Goal: Information Seeking & Learning: Find specific page/section

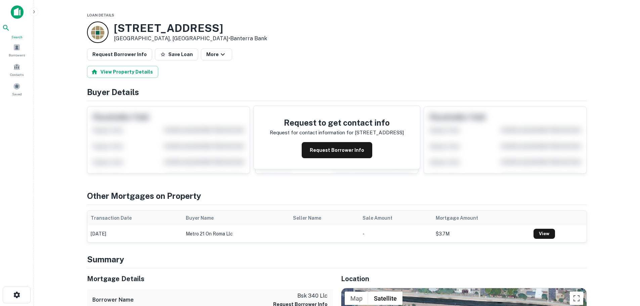
click at [16, 36] on span "Search" at bounding box center [17, 36] width 30 height 5
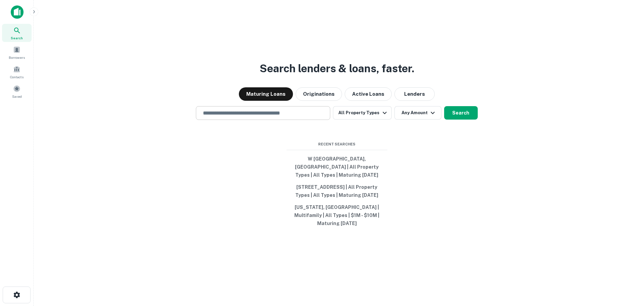
click at [246, 117] on input "text" at bounding box center [263, 113] width 128 height 8
click at [372, 112] on button "All Property Types" at bounding box center [362, 112] width 58 height 13
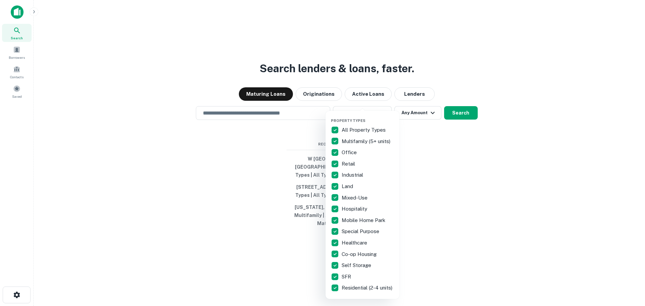
click at [272, 116] on div at bounding box center [322, 153] width 645 height 306
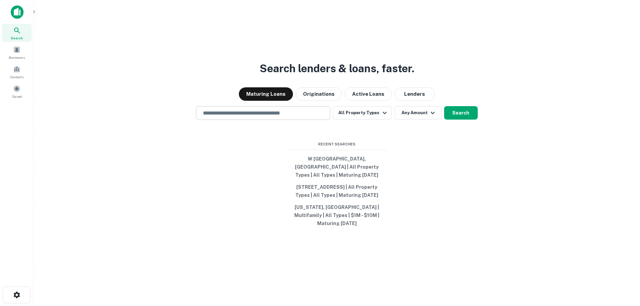
click at [269, 112] on input "text" at bounding box center [263, 113] width 128 height 8
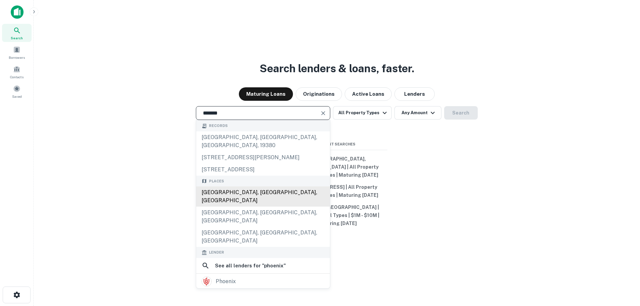
click at [228, 186] on div "[GEOGRAPHIC_DATA], [GEOGRAPHIC_DATA], [GEOGRAPHIC_DATA]" at bounding box center [263, 196] width 134 height 20
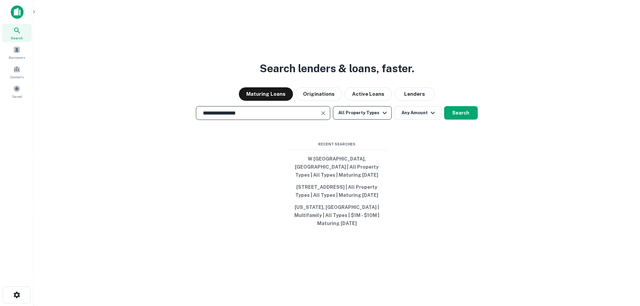
type input "**********"
click at [379, 113] on button "All Property Types" at bounding box center [362, 112] width 58 height 13
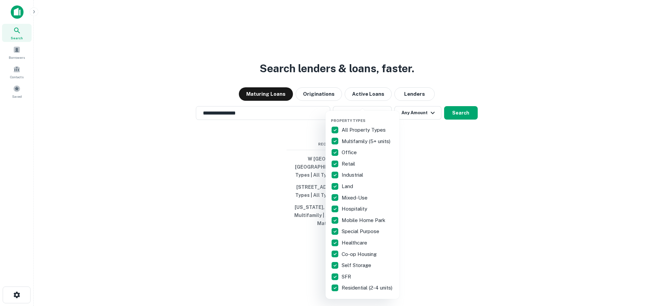
click at [357, 129] on p "All Property Types" at bounding box center [364, 130] width 45 height 8
click at [353, 219] on p "Mobile Home Park" at bounding box center [364, 220] width 45 height 8
click at [460, 114] on div at bounding box center [322, 153] width 645 height 306
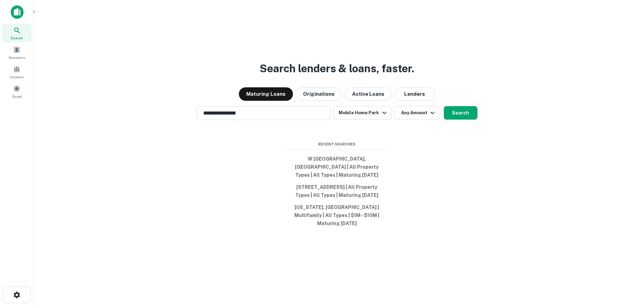
click at [460, 114] on button "Search" at bounding box center [461, 112] width 34 height 13
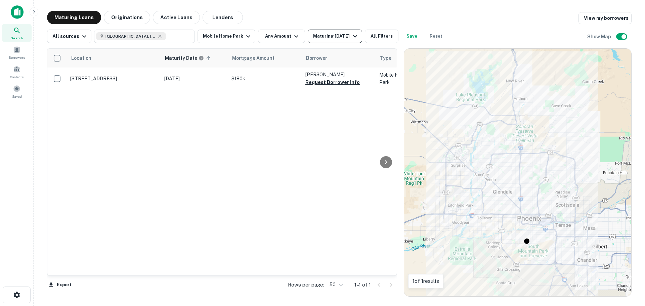
click at [351, 36] on icon "button" at bounding box center [355, 36] width 8 height 8
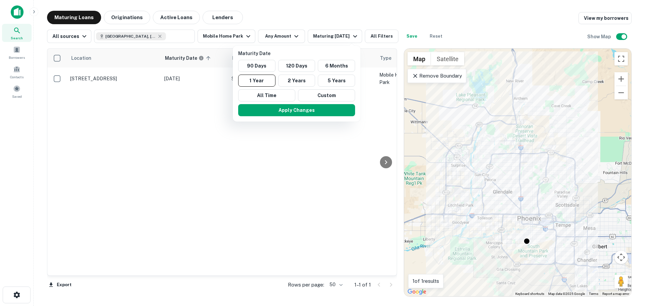
click at [130, 18] on div at bounding box center [322, 153] width 645 height 306
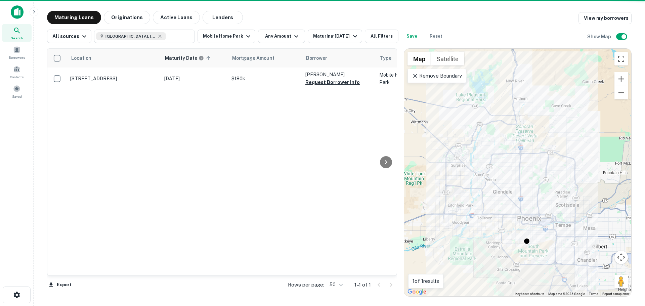
click at [121, 18] on div "Maturity Date 90 Days 120 Days 6 Months 1 Year 2 Years 5 Years All Time Custom …" at bounding box center [322, 153] width 645 height 306
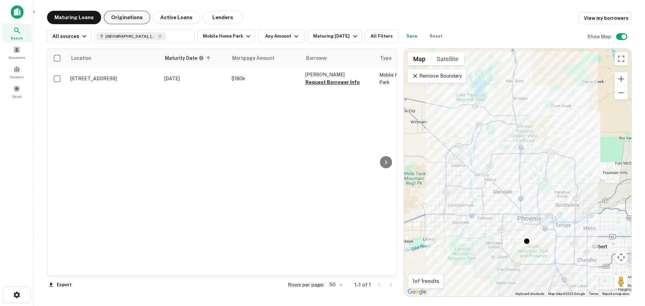
click at [128, 17] on button "Originations" at bounding box center [127, 17] width 46 height 13
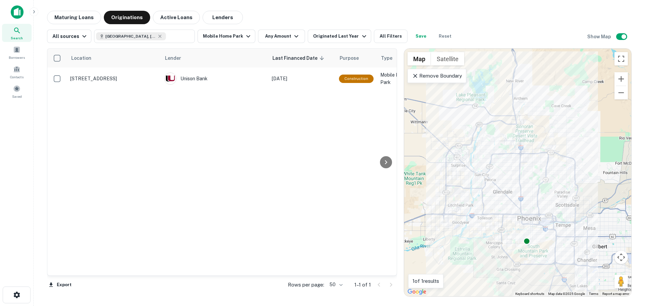
click at [417, 75] on icon at bounding box center [415, 76] width 7 height 7
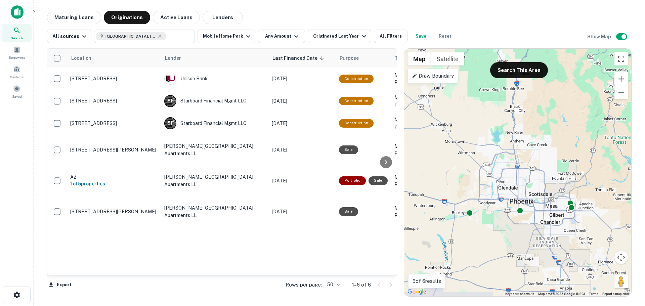
drag, startPoint x: 565, startPoint y: 179, endPoint x: 539, endPoint y: 184, distance: 26.6
click at [539, 184] on div "To activate drag with keyboard, press Alt + Enter. Once in keyboard drag state,…" at bounding box center [517, 173] width 227 height 248
click at [524, 70] on button "Search This Area" at bounding box center [519, 70] width 58 height 16
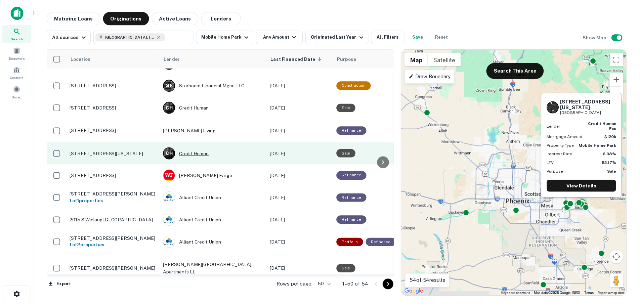
scroll to position [940, 0]
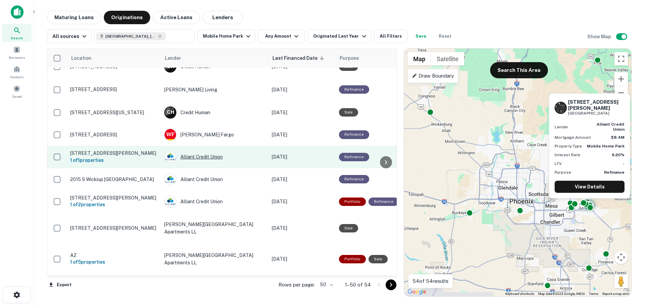
click at [215, 151] on div "Alliant Credit Union" at bounding box center [214, 157] width 101 height 12
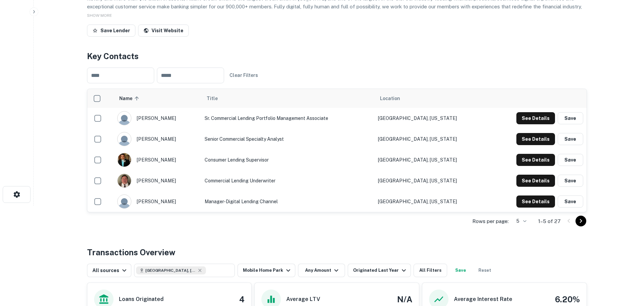
scroll to position [101, 0]
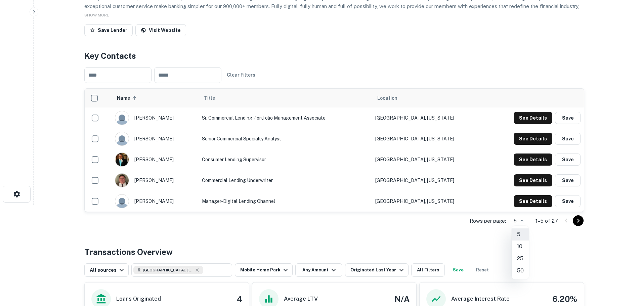
click at [524, 205] on body "Search Borrowers Contacts Saved Back to search Alliant Credit Union Description…" at bounding box center [320, 52] width 640 height 306
click at [522, 272] on li "50" at bounding box center [520, 271] width 17 height 12
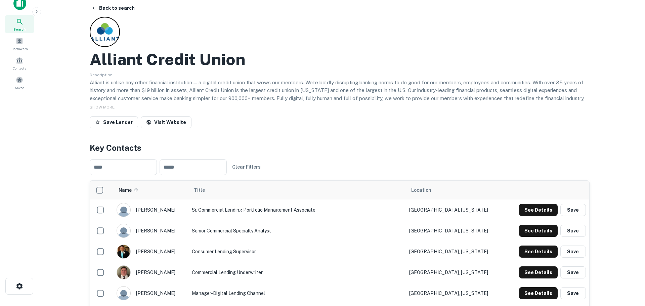
scroll to position [0, 0]
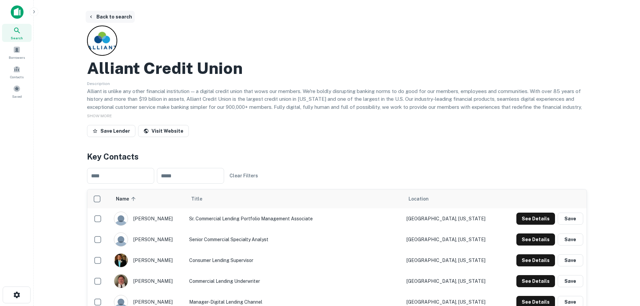
click at [103, 18] on button "Back to search" at bounding box center [110, 17] width 49 height 12
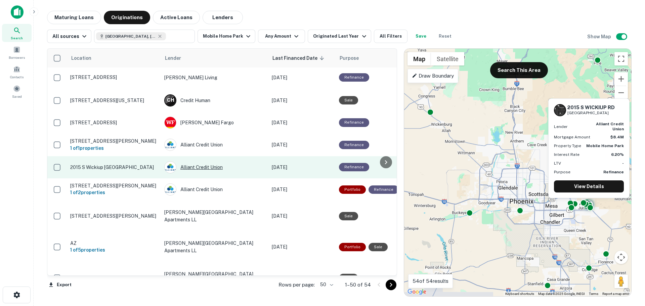
scroll to position [973, 0]
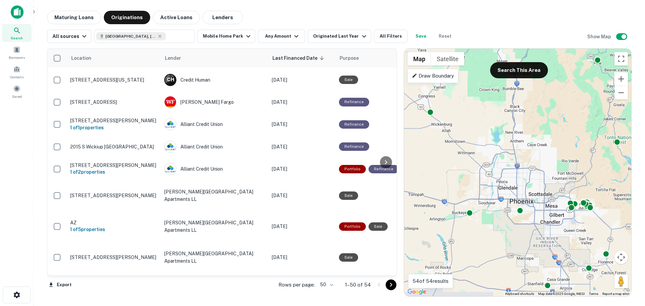
click at [332, 287] on body "Search Borrowers Contacts Saved Maturing Loans Originations Active Loans Lender…" at bounding box center [322, 153] width 645 height 306
click at [329, 291] on li "100" at bounding box center [326, 292] width 19 height 12
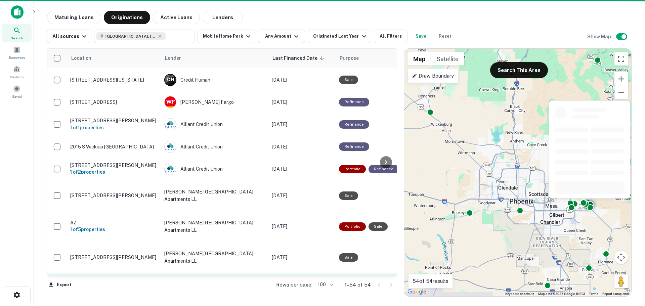
scroll to position [1066, 0]
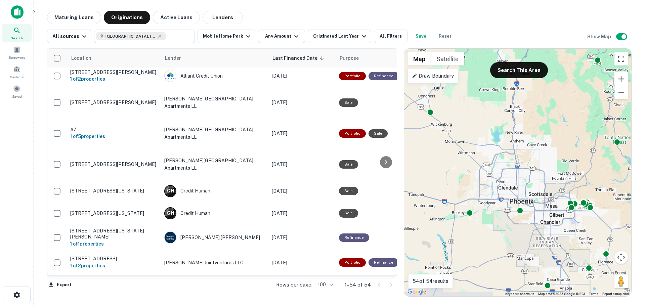
drag, startPoint x: 240, startPoint y: 237, endPoint x: 198, endPoint y: 289, distance: 66.6
click at [198, 289] on div "Export Rows per page: 100 *** 1–54 of 54" at bounding box center [222, 285] width 350 height 18
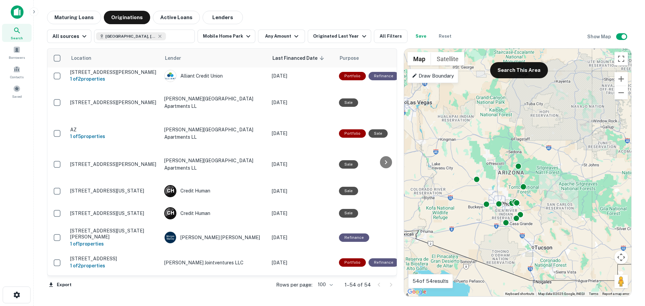
drag, startPoint x: 515, startPoint y: 138, endPoint x: 503, endPoint y: 164, distance: 28.6
click at [503, 164] on div "To activate drag with keyboard, press Alt + Enter. Once in keyboard drag state,…" at bounding box center [517, 173] width 227 height 248
click at [521, 70] on button "Search This Area" at bounding box center [519, 70] width 58 height 16
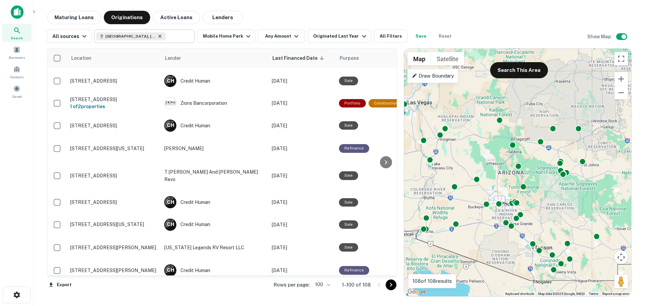
click at [157, 38] on icon at bounding box center [159, 36] width 5 height 5
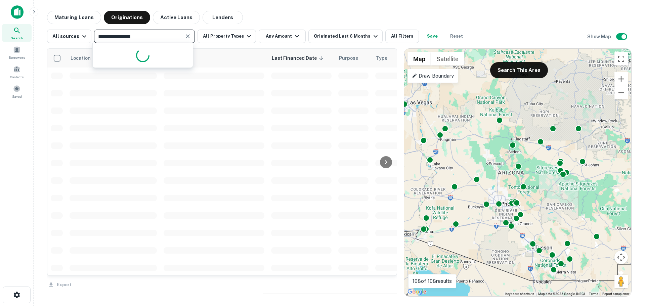
click at [94, 33] on div "**********" at bounding box center [144, 36] width 101 height 13
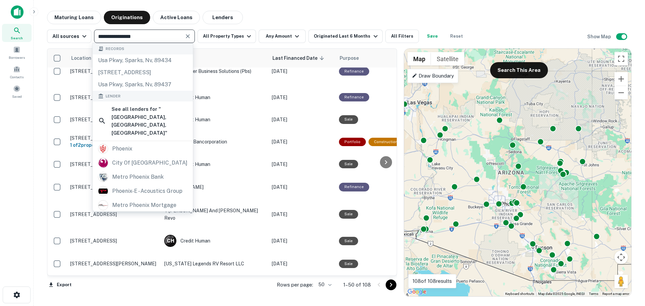
scroll to position [979, 0]
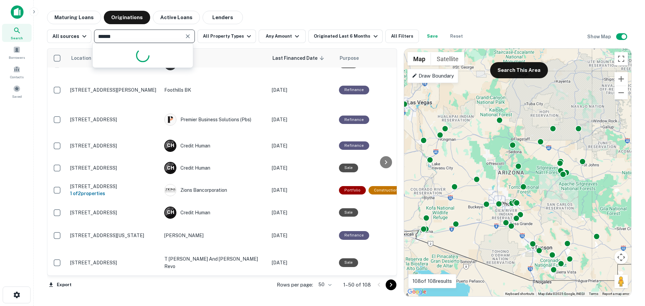
type input "*******"
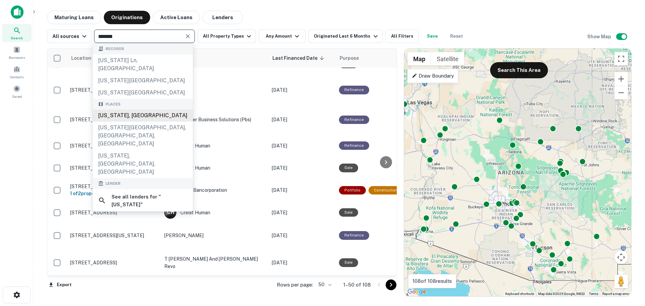
click at [124, 109] on div "[US_STATE], [GEOGRAPHIC_DATA]" at bounding box center [143, 115] width 100 height 12
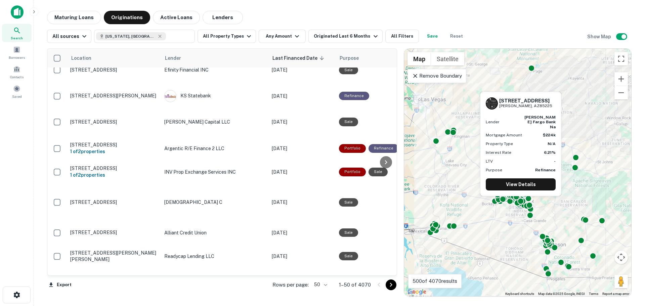
scroll to position [1062, 0]
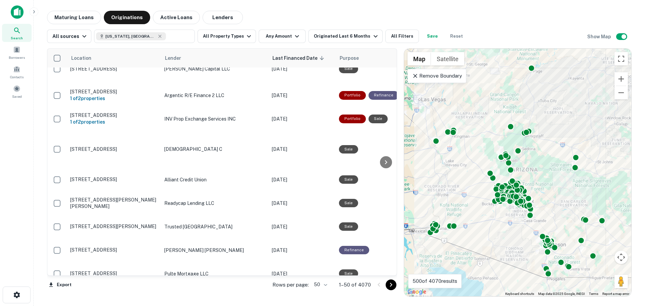
type input "**********"
